Goal: Find specific page/section: Find specific page/section

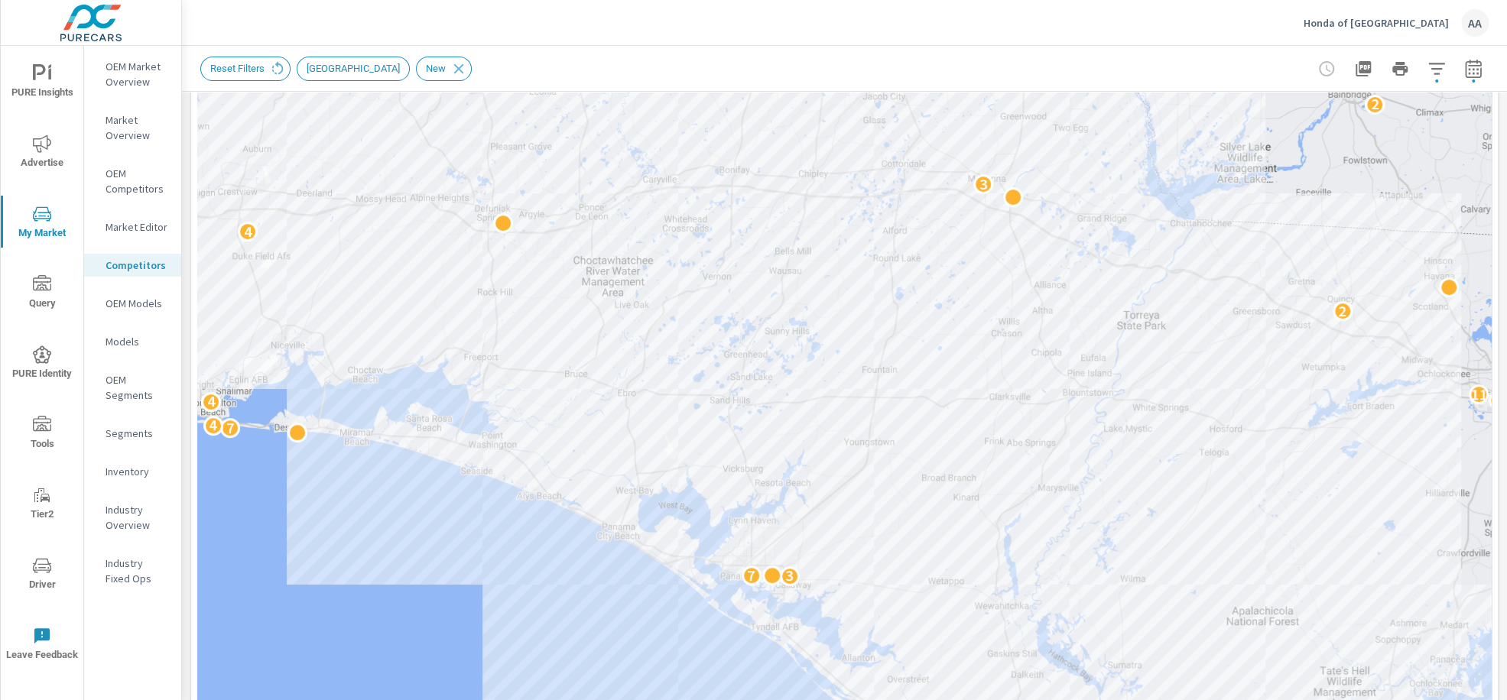
scroll to position [34, 0]
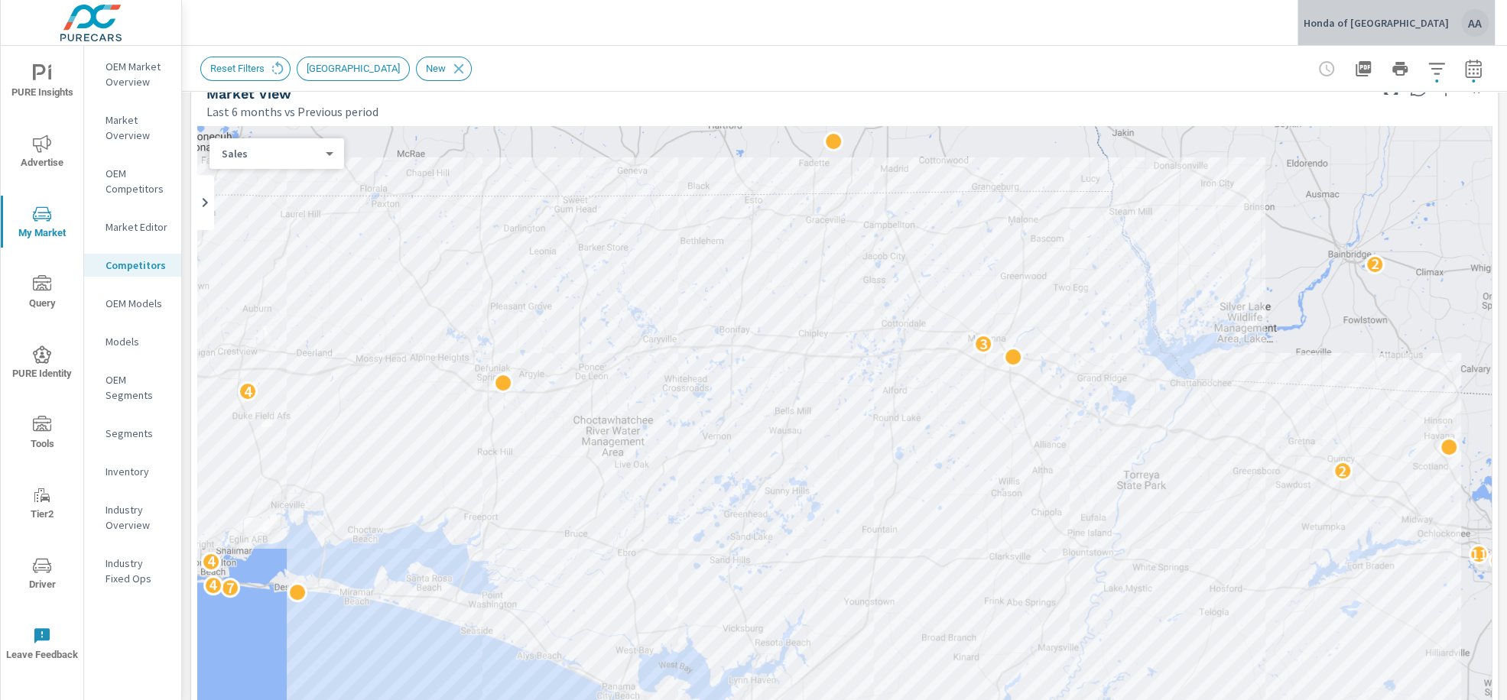
click at [1473, 31] on div "AA" at bounding box center [1475, 23] width 28 height 28
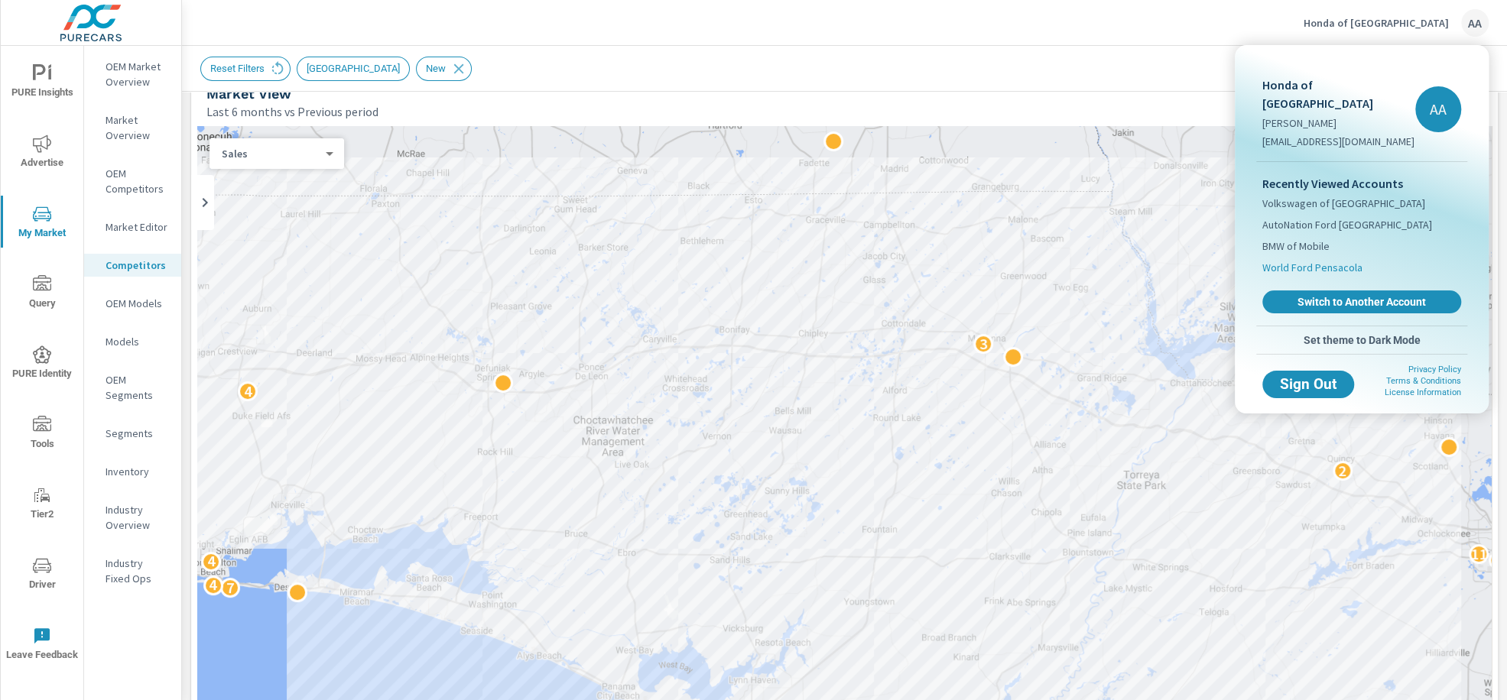
click at [1331, 260] on span "World Ford Pensacola" at bounding box center [1312, 267] width 100 height 15
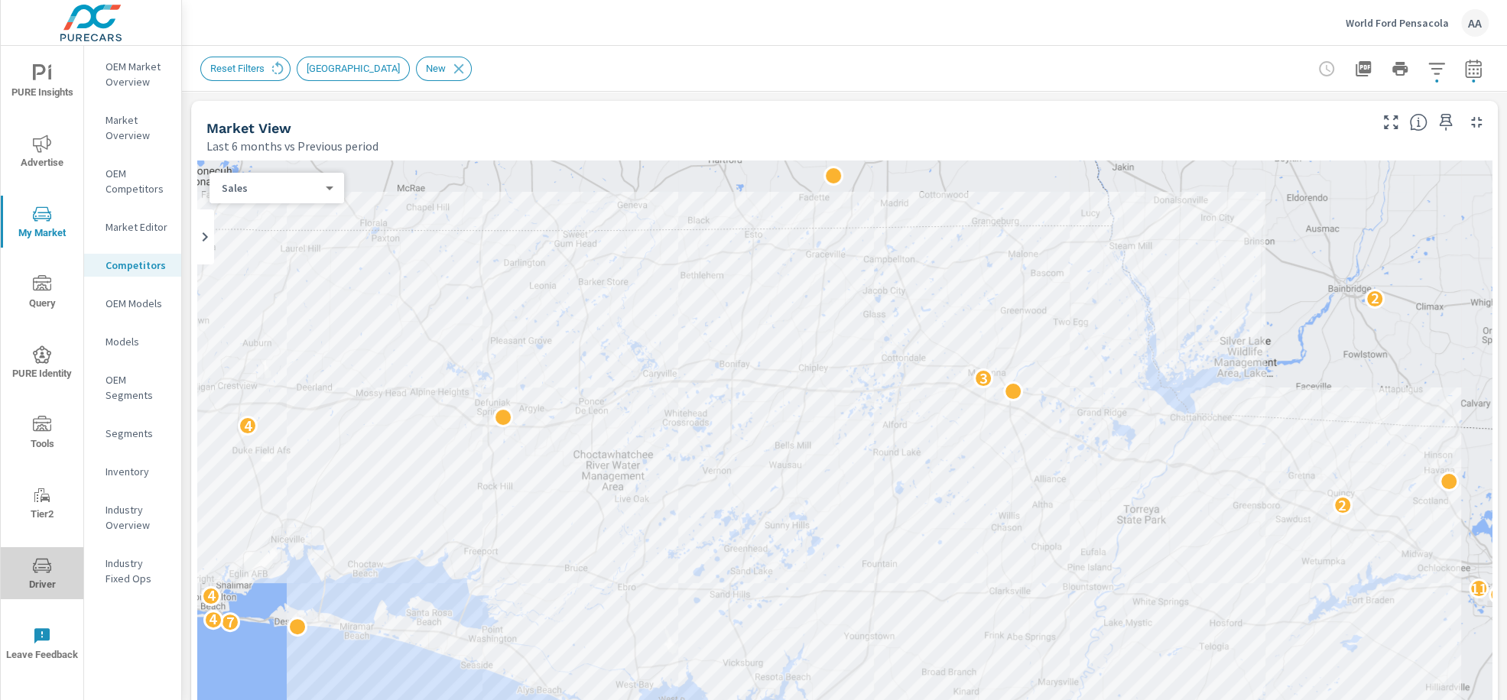
click at [47, 577] on span "Driver" at bounding box center [41, 575] width 73 height 37
